Goal: Task Accomplishment & Management: Manage account settings

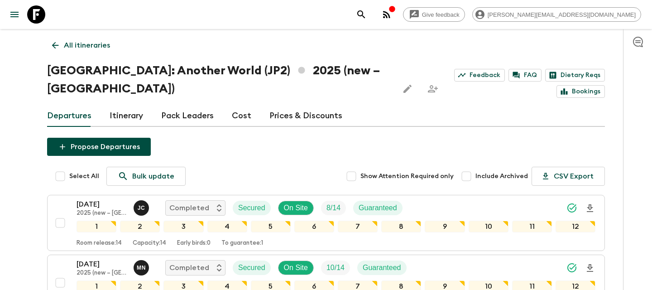
click at [80, 45] on p "All itineraries" at bounding box center [87, 45] width 46 height 11
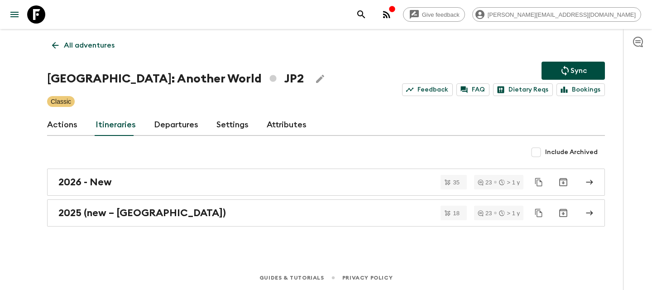
click at [80, 45] on p "All adventures" at bounding box center [89, 45] width 51 height 11
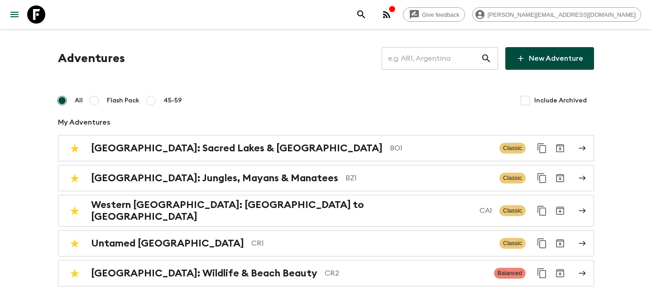
click at [442, 70] on input "text" at bounding box center [431, 58] width 99 height 25
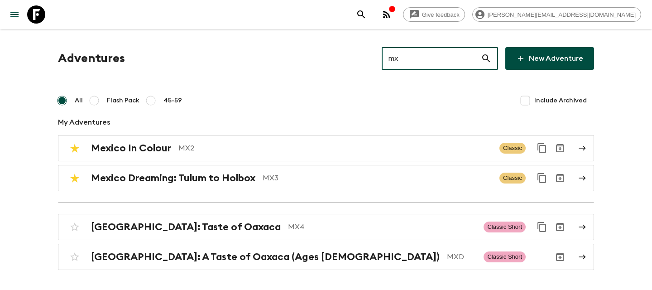
type input "mx2"
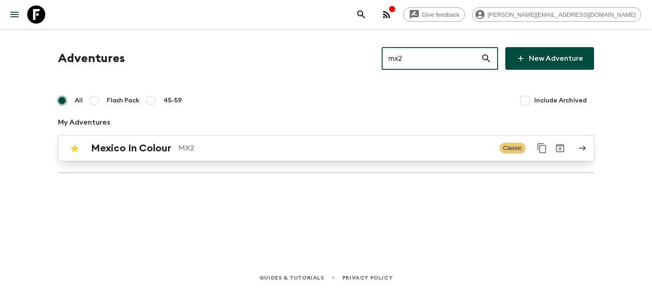
click at [360, 154] on div "Mexico In Colour MX2" at bounding box center [291, 148] width 401 height 12
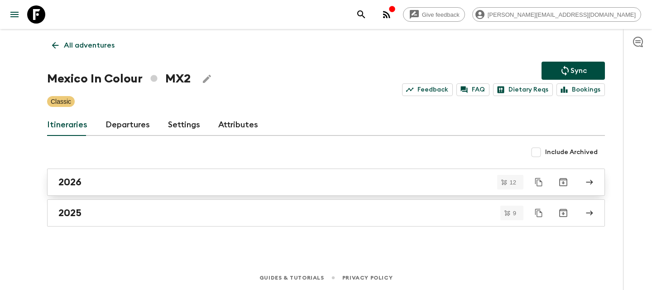
click at [316, 178] on div "2026" at bounding box center [317, 182] width 518 height 12
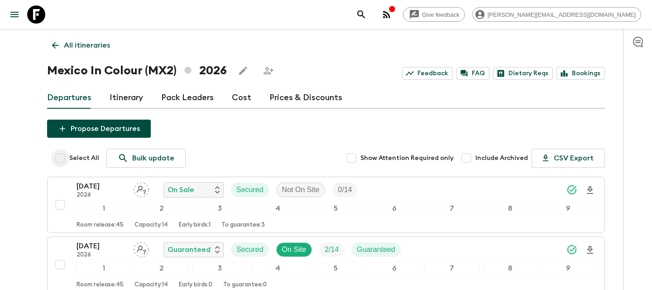
click at [63, 159] on input "Select All" at bounding box center [60, 158] width 18 height 18
checkbox input "true"
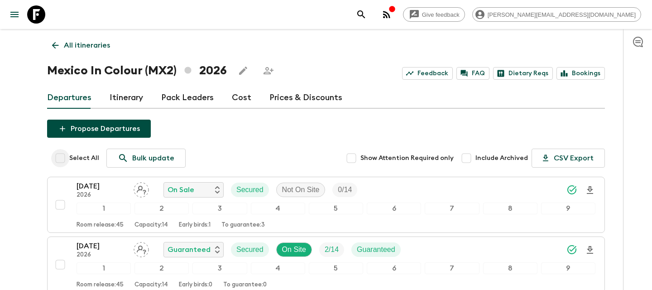
checkbox input "true"
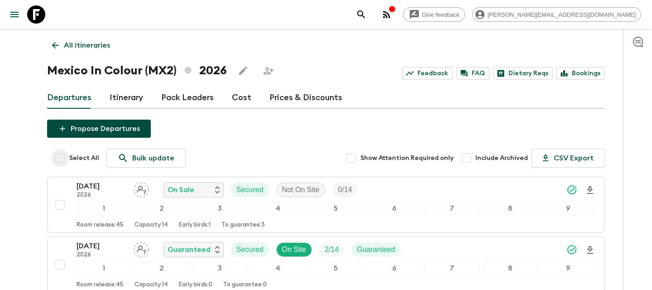
checkbox input "true"
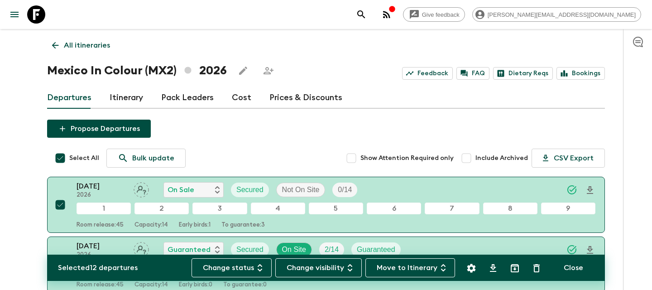
click at [62, 155] on input "Select All" at bounding box center [60, 158] width 18 height 18
checkbox input "false"
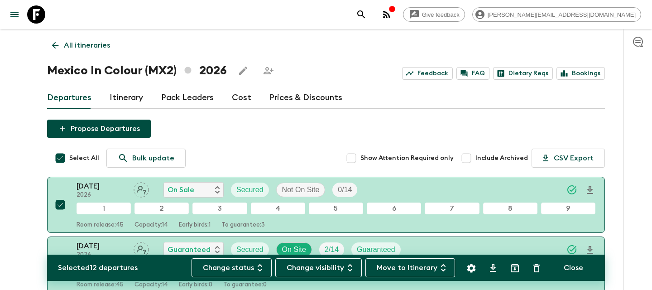
checkbox input "false"
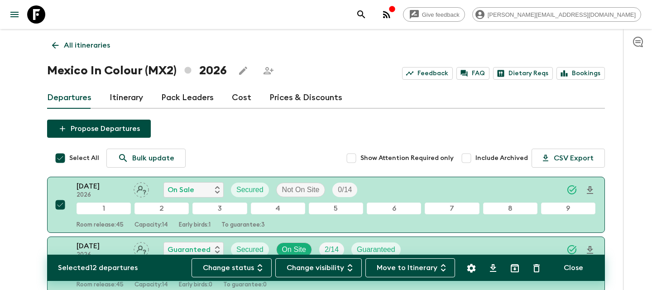
checkbox input "false"
